Goal: Task Accomplishment & Management: Use online tool/utility

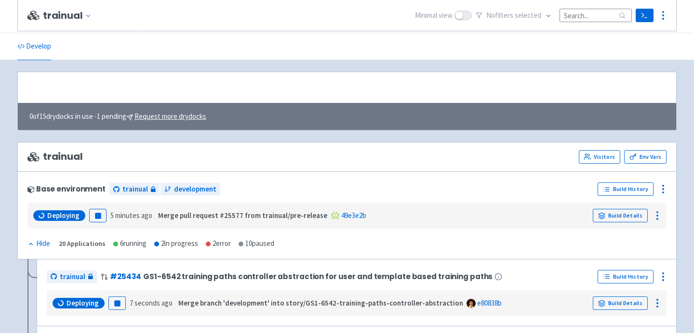
scroll to position [129, 0]
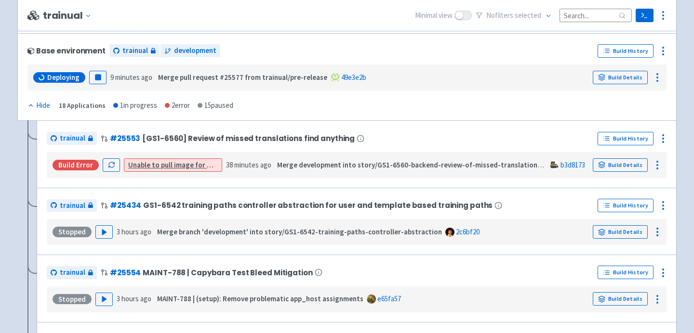
scroll to position [138, 0]
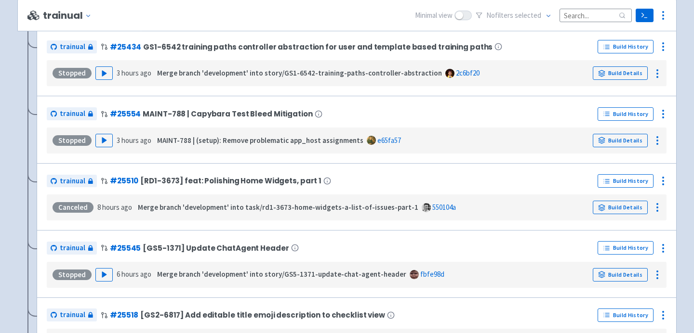
scroll to position [348, 0]
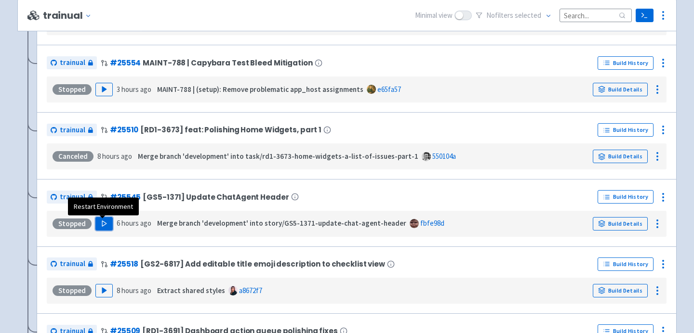
click at [97, 226] on button "Play" at bounding box center [103, 223] width 17 height 13
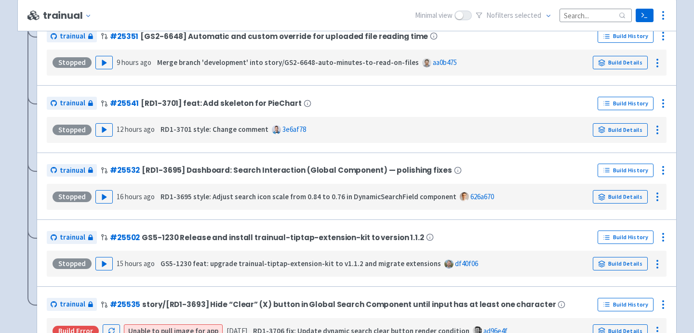
scroll to position [845, 0]
click at [103, 266] on polygon "button" at bounding box center [104, 263] width 4 height 5
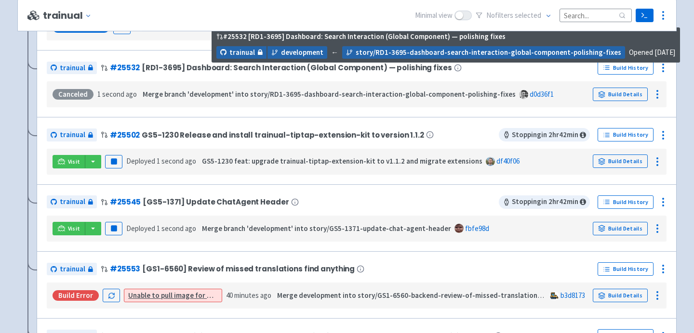
scroll to position [281, 0]
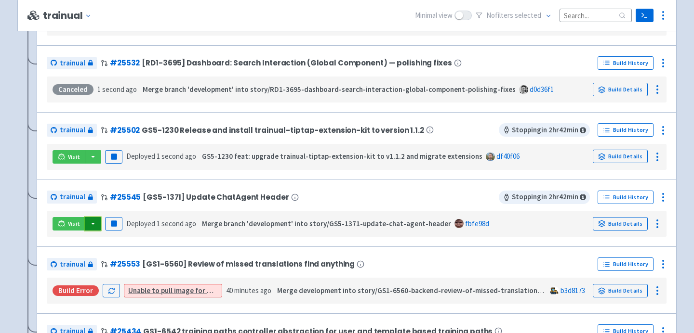
click at [92, 225] on button "button" at bounding box center [93, 223] width 16 height 13
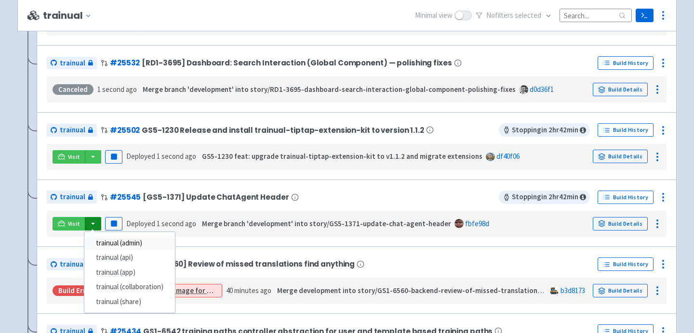
click at [126, 243] on link "trainual (admin)" at bounding box center [129, 243] width 91 height 15
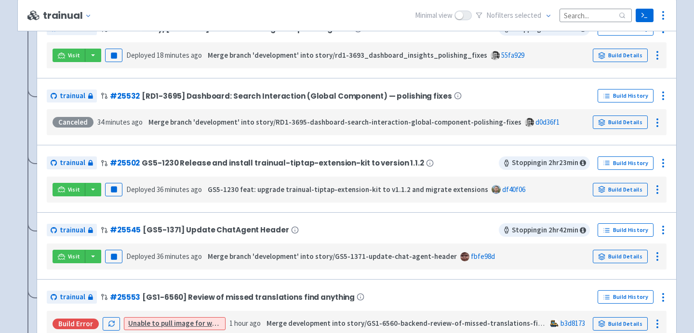
scroll to position [239, 0]
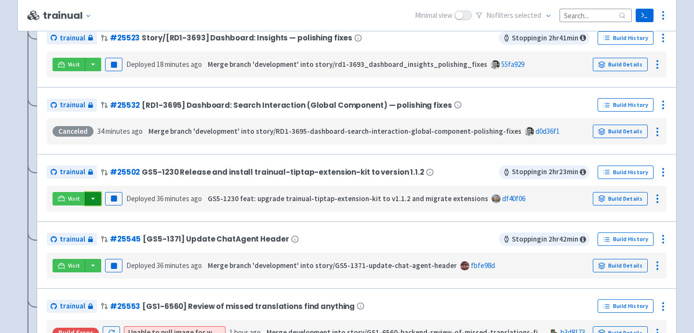
click at [94, 200] on button "button" at bounding box center [93, 198] width 16 height 13
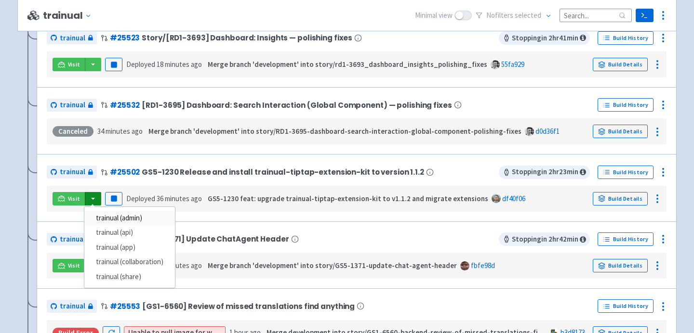
click at [140, 221] on link "trainual (admin)" at bounding box center [129, 218] width 91 height 15
